Goal: Task Accomplishment & Management: Use online tool/utility

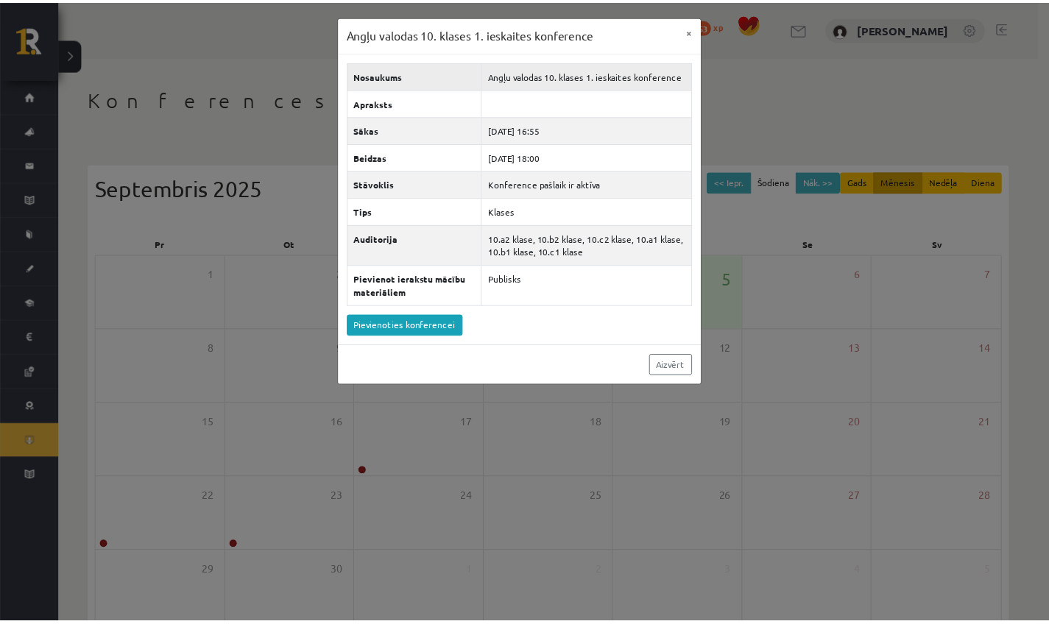
scroll to position [61, 0]
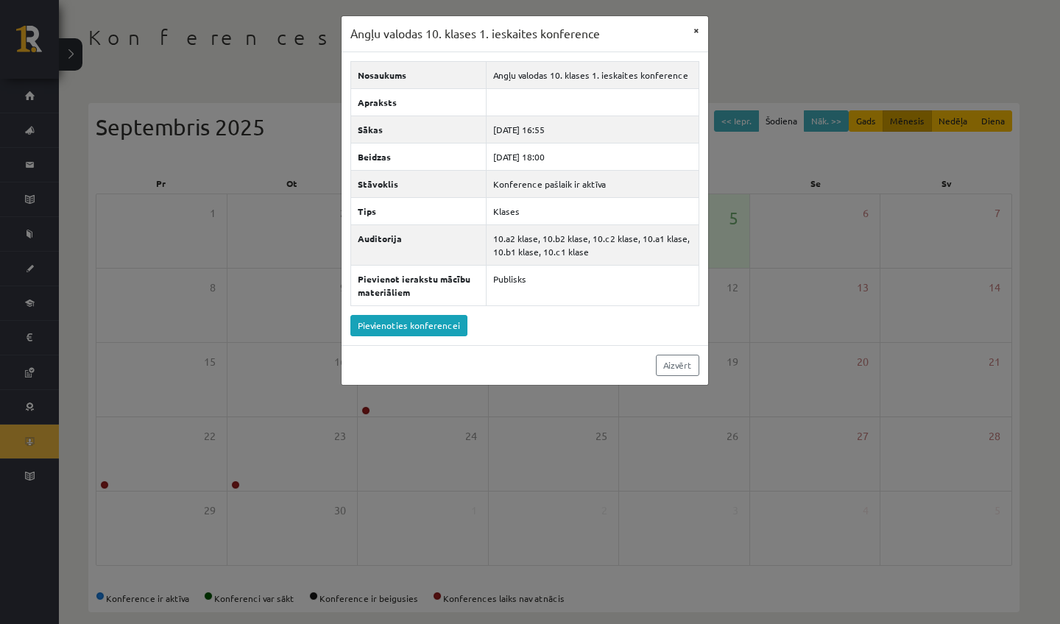
click at [698, 40] on button "×" at bounding box center [697, 30] width 24 height 28
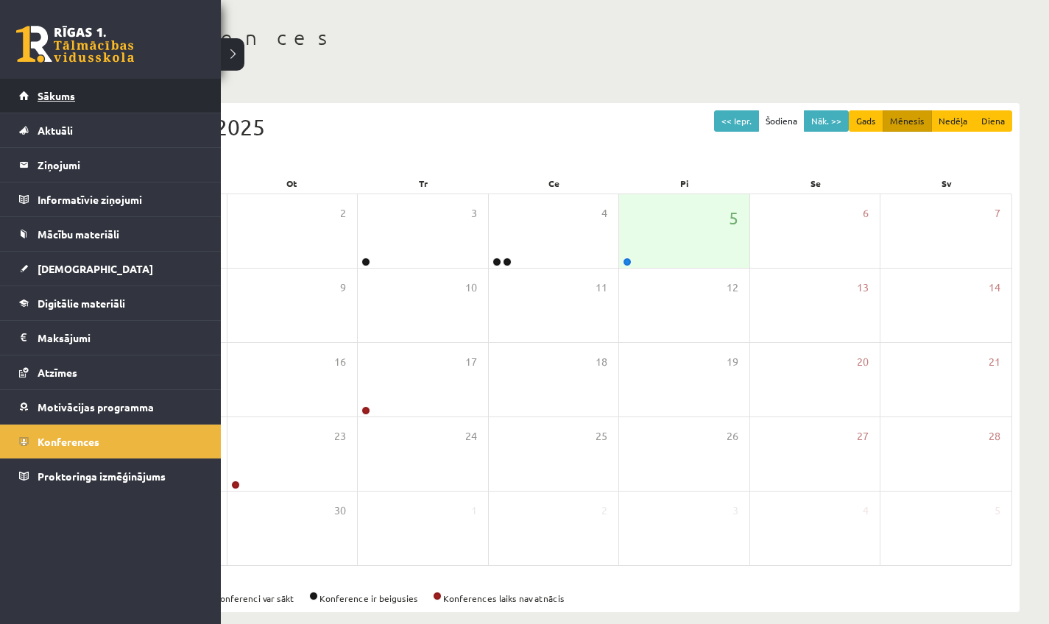
click at [41, 85] on link "Sākums" at bounding box center [110, 96] width 183 height 34
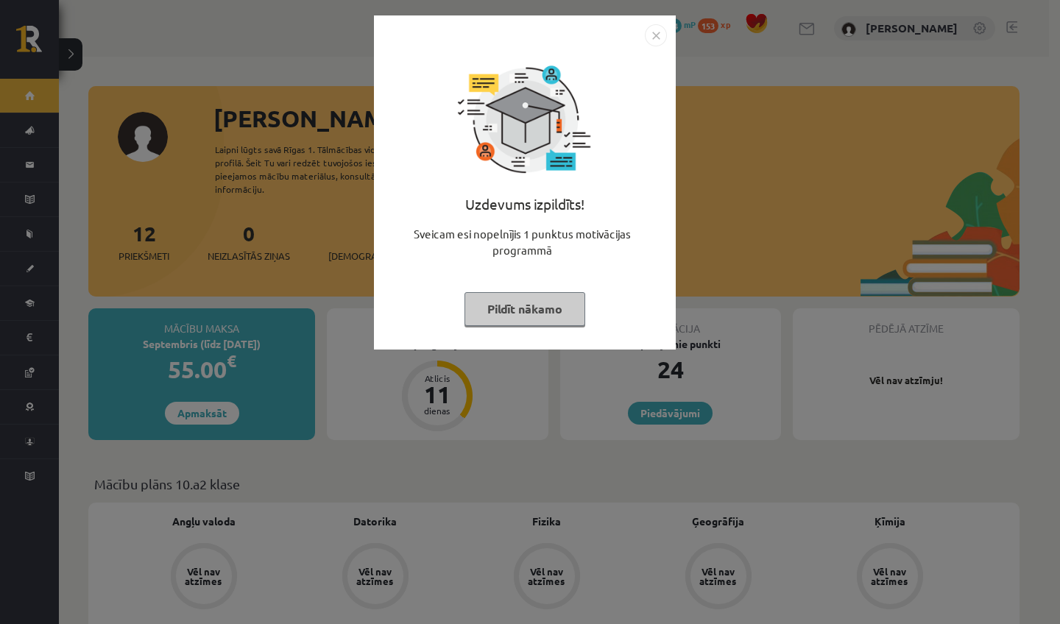
click at [522, 314] on button "Pildīt nākamo" at bounding box center [524, 309] width 121 height 34
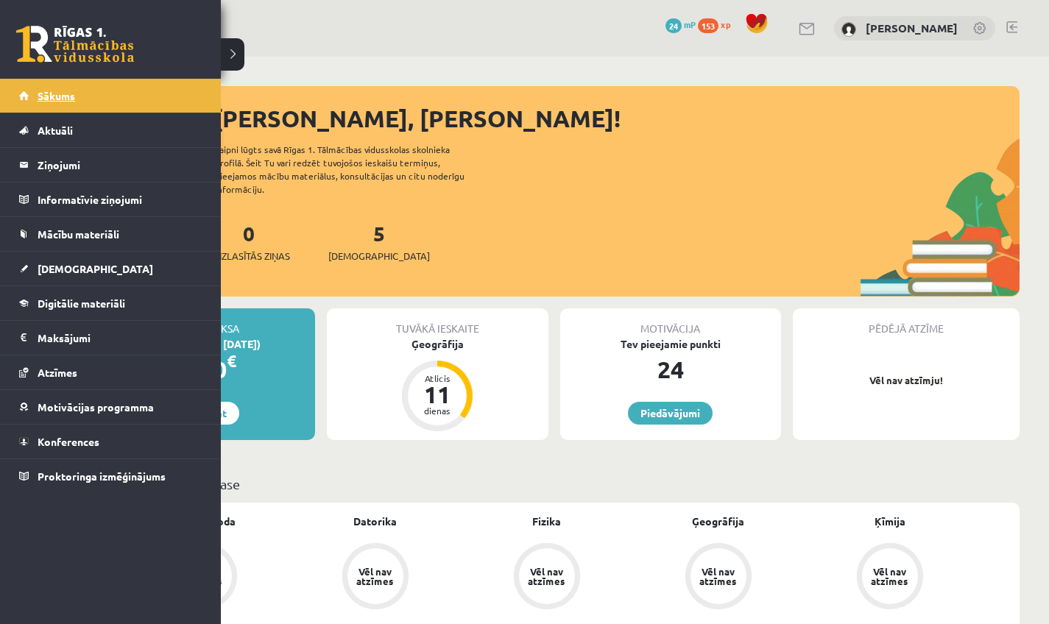
click at [40, 96] on span "Sākums" at bounding box center [57, 95] width 38 height 13
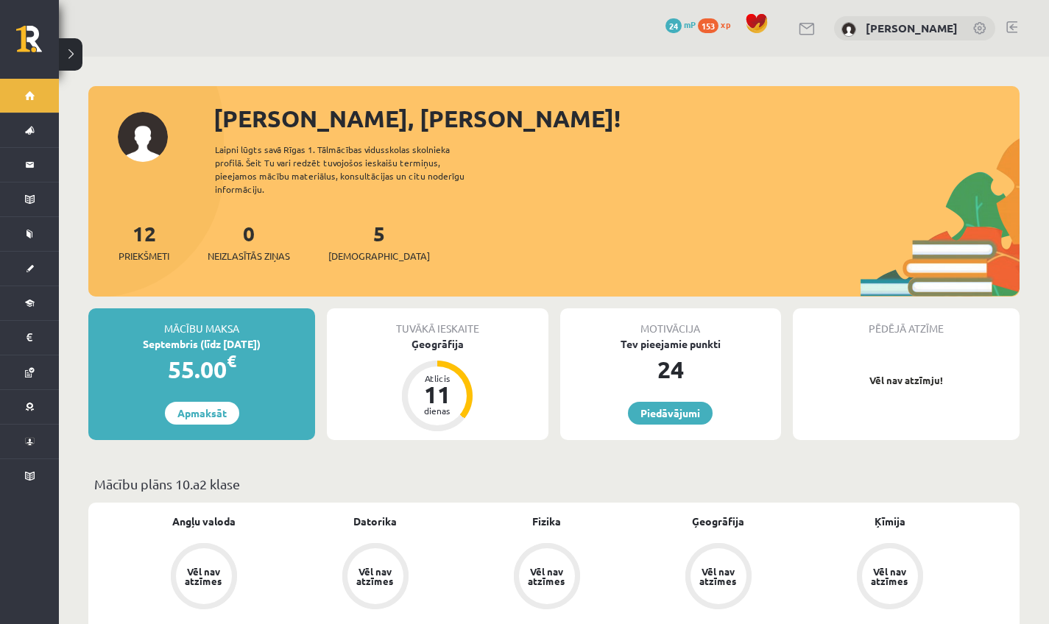
click at [1014, 24] on link at bounding box center [1011, 27] width 11 height 12
